Goal: Task Accomplishment & Management: Complete application form

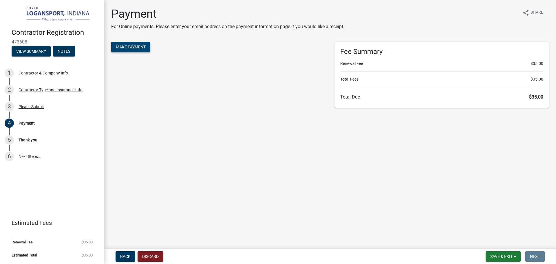
click at [131, 47] on span "Make Payment" at bounding box center [131, 47] width 30 height 5
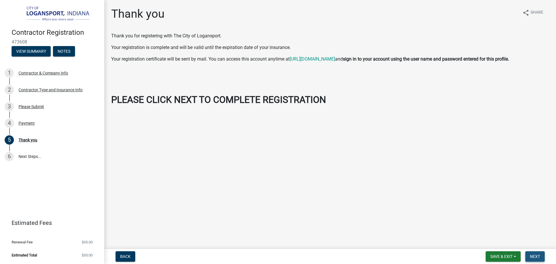
click at [538, 253] on button "Next" at bounding box center [534, 256] width 19 height 10
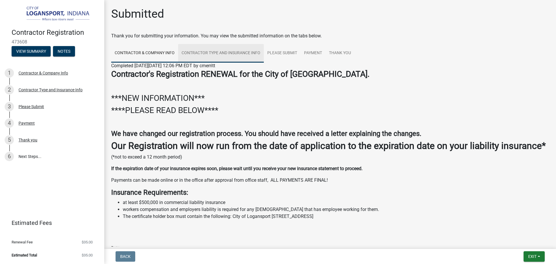
click at [225, 51] on link "Contractor Type and Insurance Info" at bounding box center [221, 53] width 86 height 19
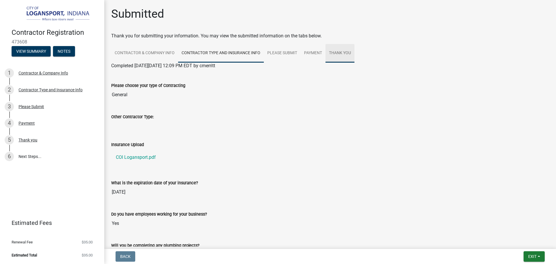
click at [338, 51] on link "Thank you" at bounding box center [339, 53] width 29 height 19
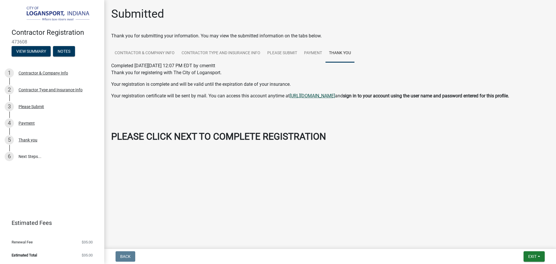
click at [334, 95] on link "[URL][DOMAIN_NAME]" at bounding box center [312, 96] width 45 height 6
